Goal: Transaction & Acquisition: Book appointment/travel/reservation

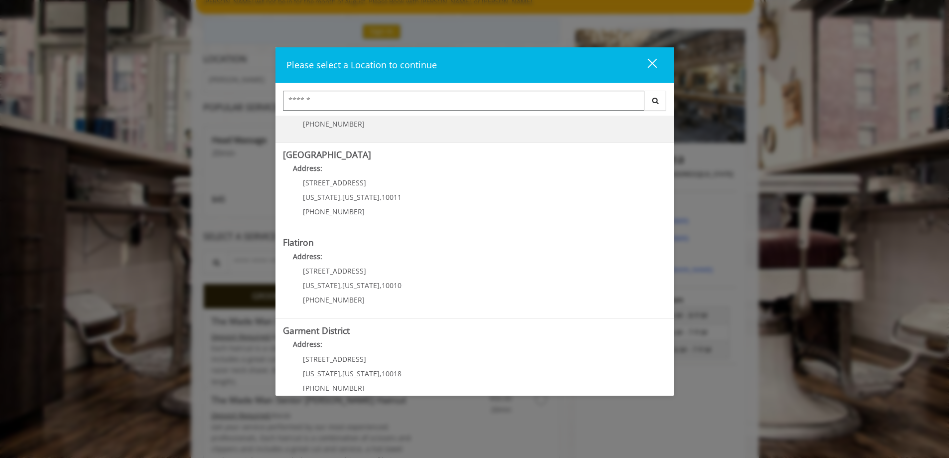
scroll to position [165, 0]
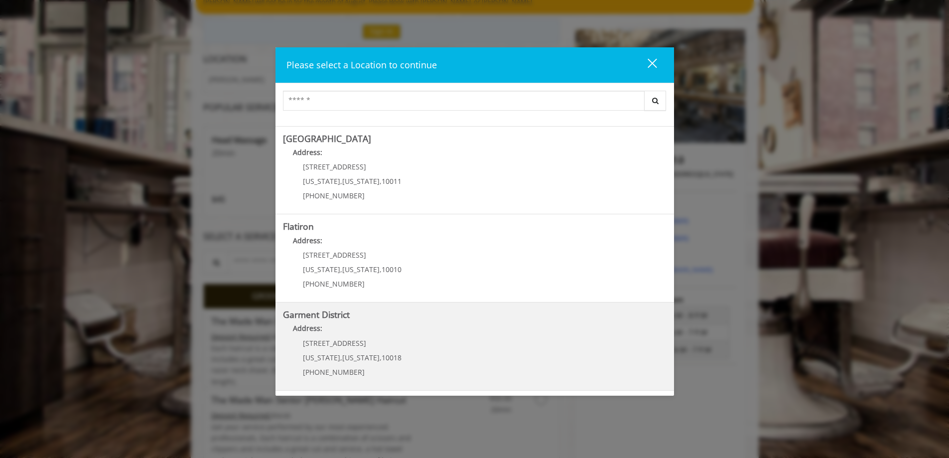
click at [369, 341] on p "[STREET_ADDRESS]" at bounding box center [352, 342] width 99 height 7
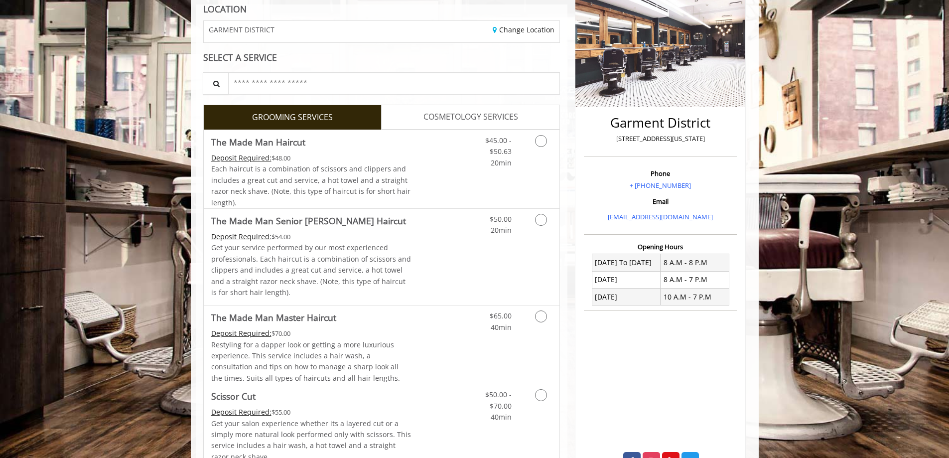
scroll to position [199, 0]
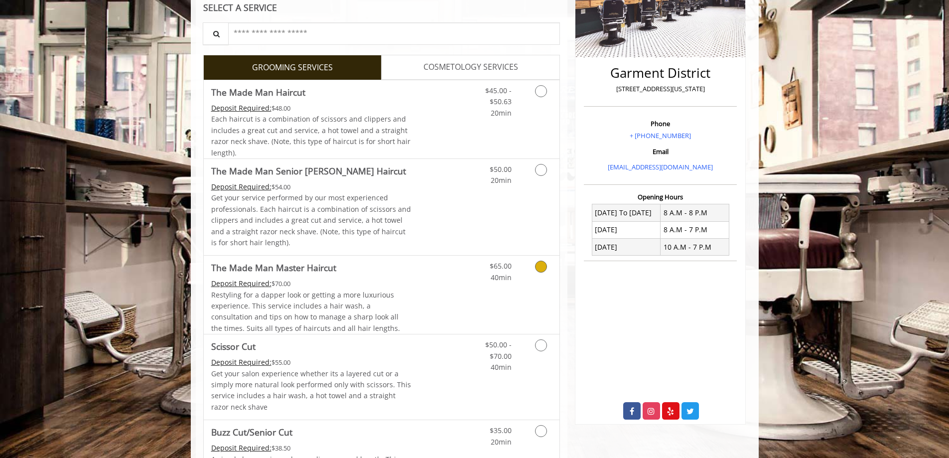
click at [543, 270] on icon "Grooming services" at bounding box center [541, 267] width 12 height 12
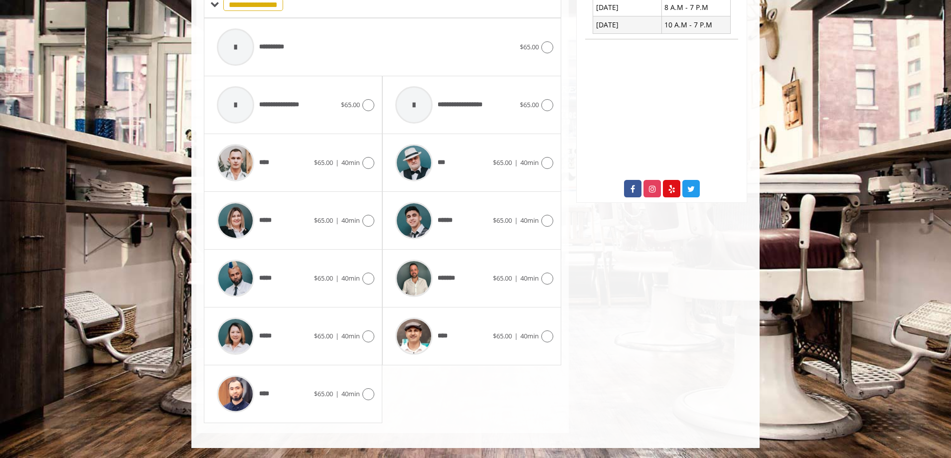
scroll to position [322, 0]
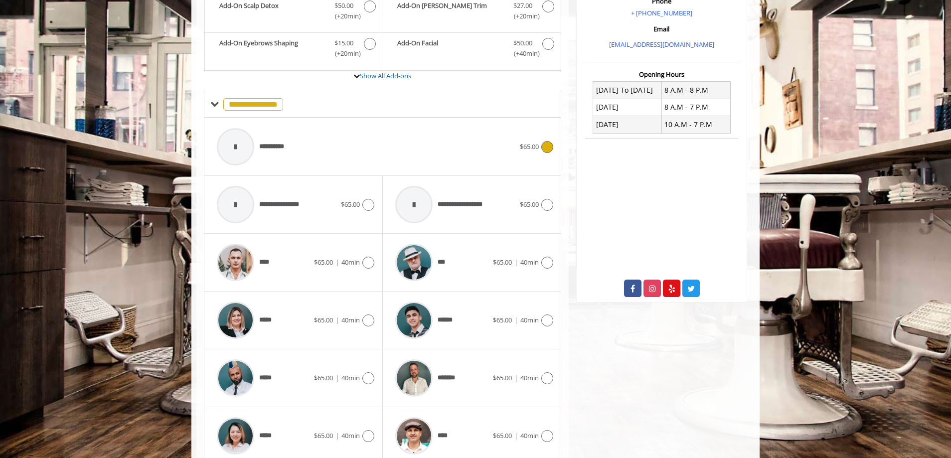
click at [546, 148] on icon at bounding box center [547, 147] width 12 height 12
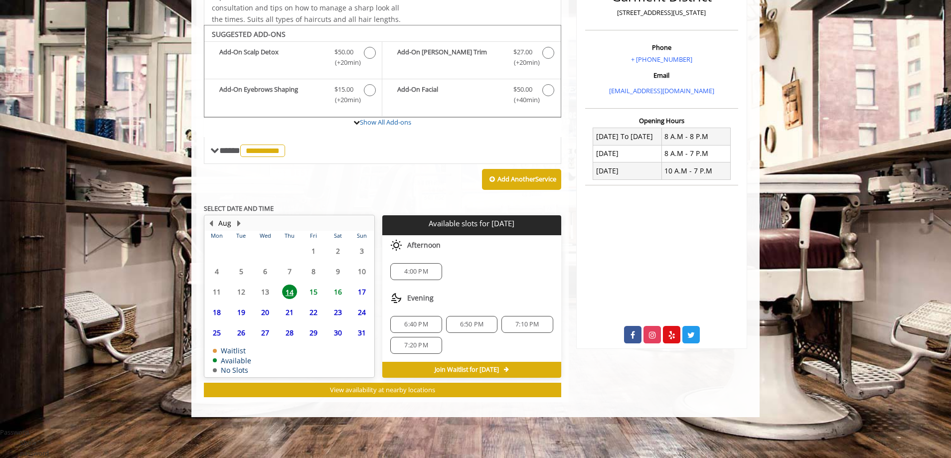
scroll to position [245, 0]
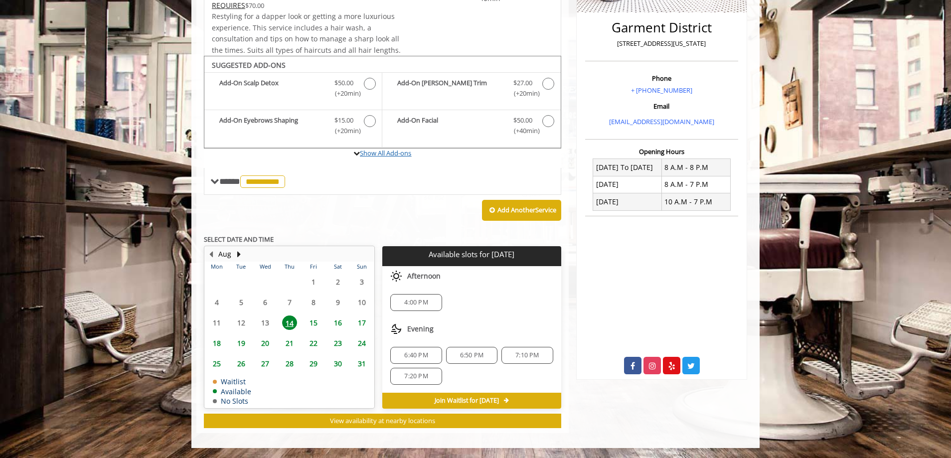
click at [386, 152] on link "Show All Add-ons" at bounding box center [385, 153] width 51 height 9
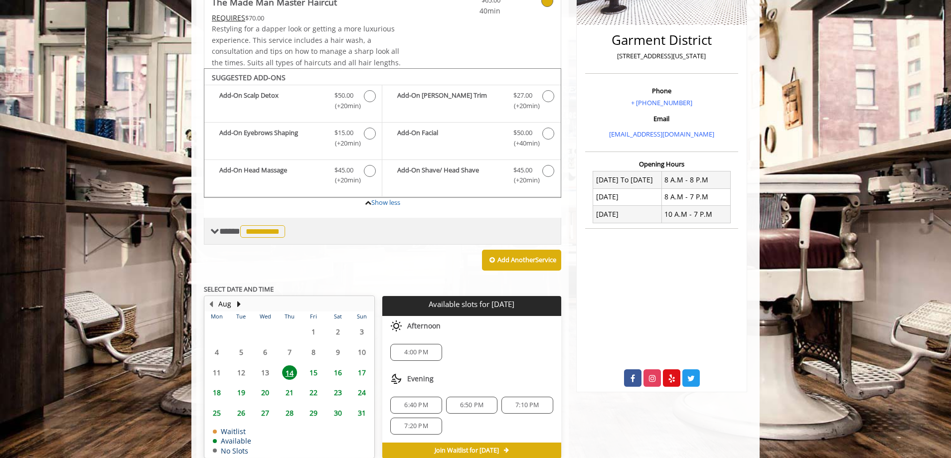
scroll to position [282, 0]
